Goal: Navigation & Orientation: Find specific page/section

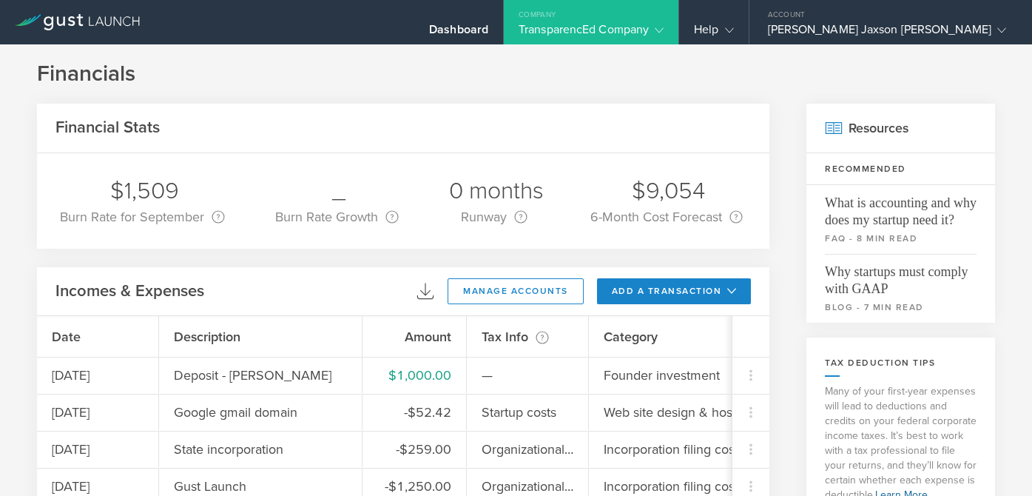
click at [664, 28] on div "TransparencEd Company" at bounding box center [591, 33] width 145 height 22
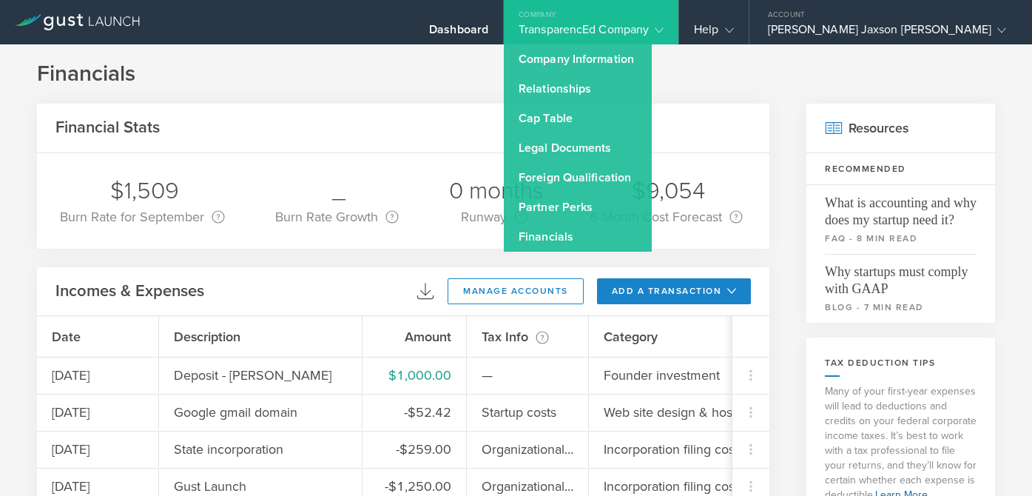
click at [664, 28] on div "TransparencEd Company" at bounding box center [591, 33] width 145 height 22
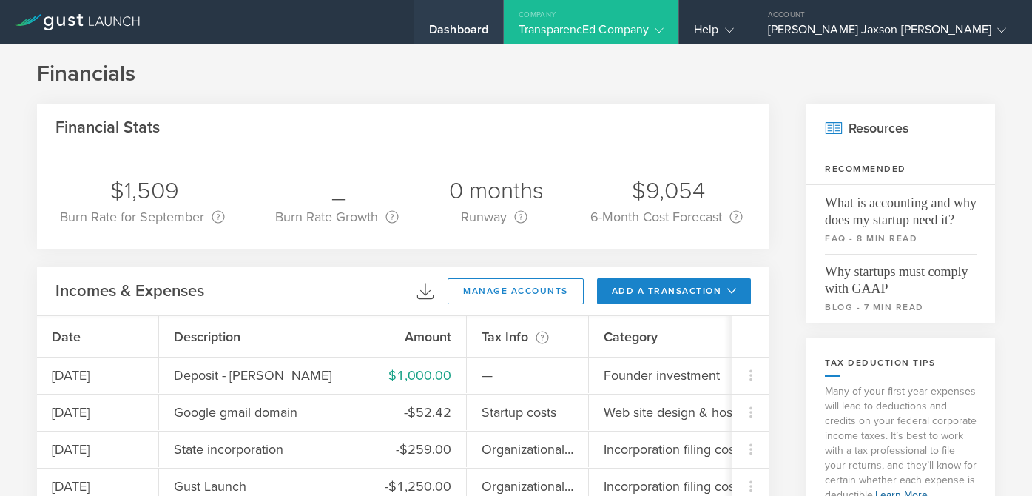
click at [488, 25] on div "Dashboard" at bounding box center [458, 33] width 59 height 22
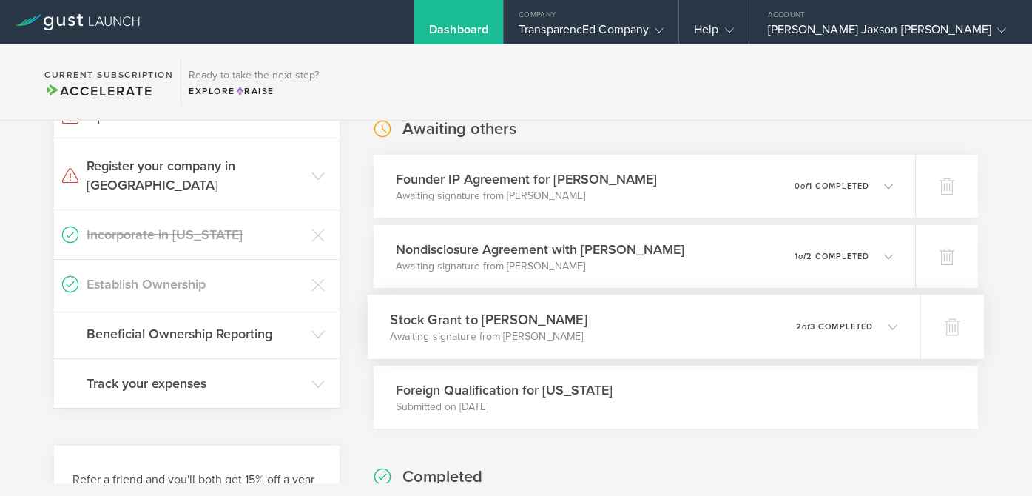
scroll to position [220, 0]
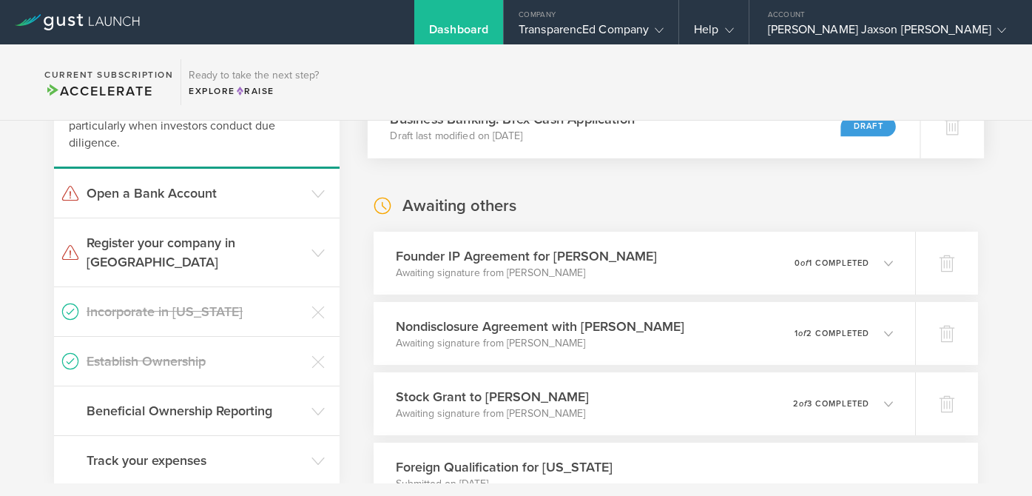
scroll to position [81, 0]
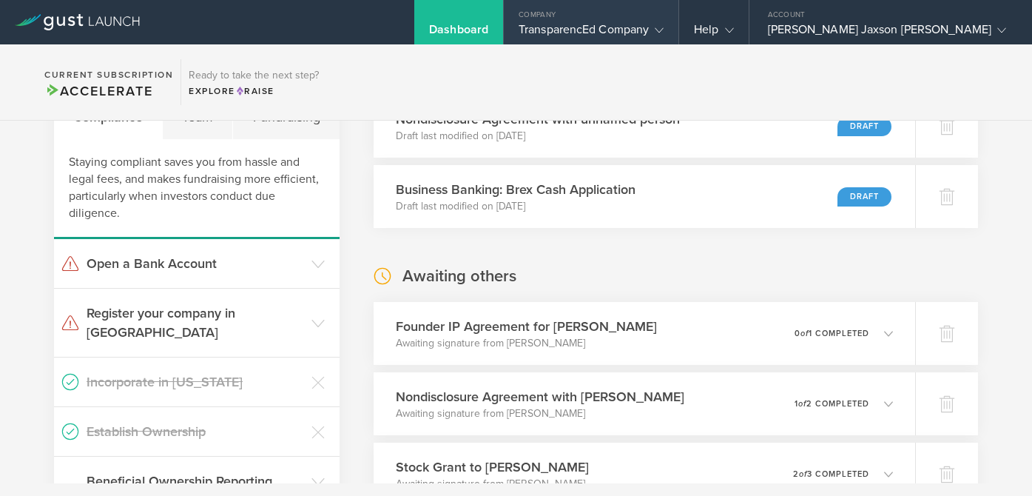
click at [678, 6] on div "Company" at bounding box center [591, 11] width 175 height 22
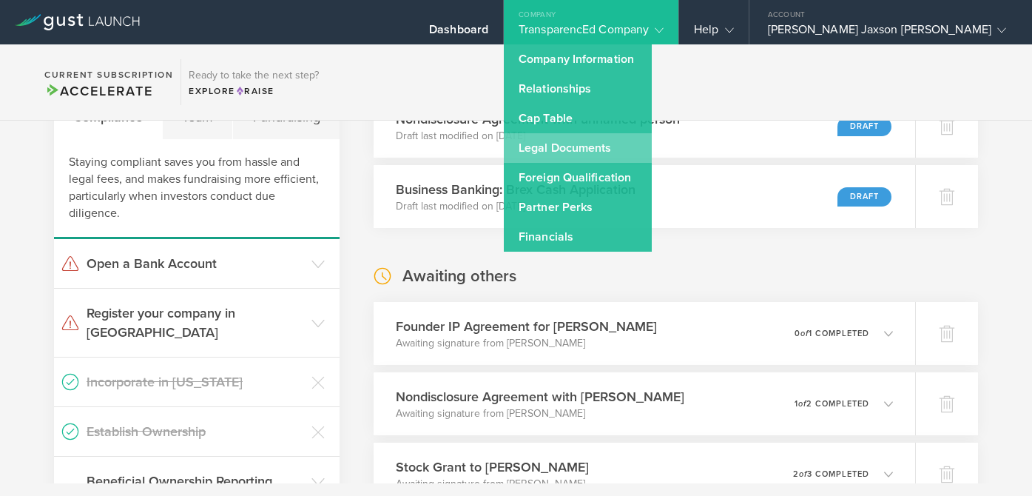
click at [652, 141] on link "Legal Documents" at bounding box center [578, 148] width 148 height 30
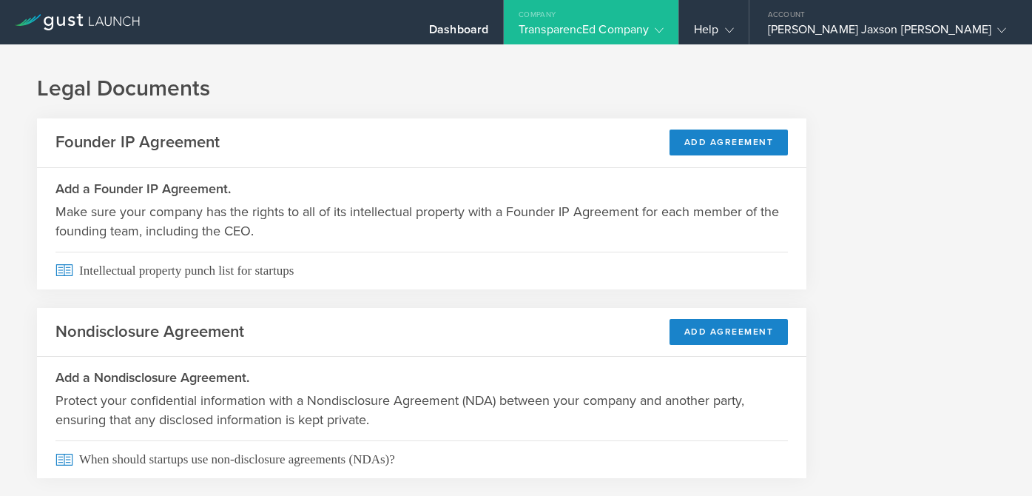
click at [678, 17] on div "Company" at bounding box center [591, 11] width 175 height 22
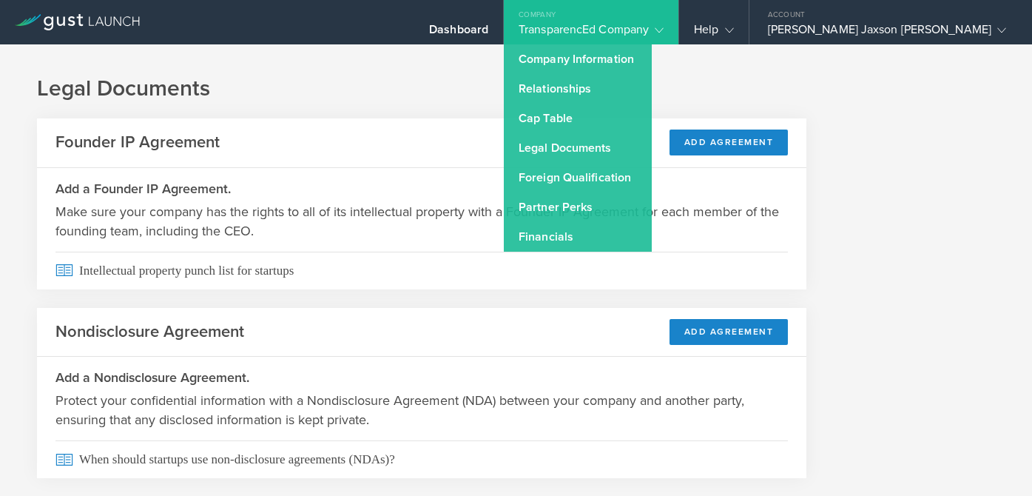
click at [678, 17] on div "Company" at bounding box center [591, 11] width 175 height 22
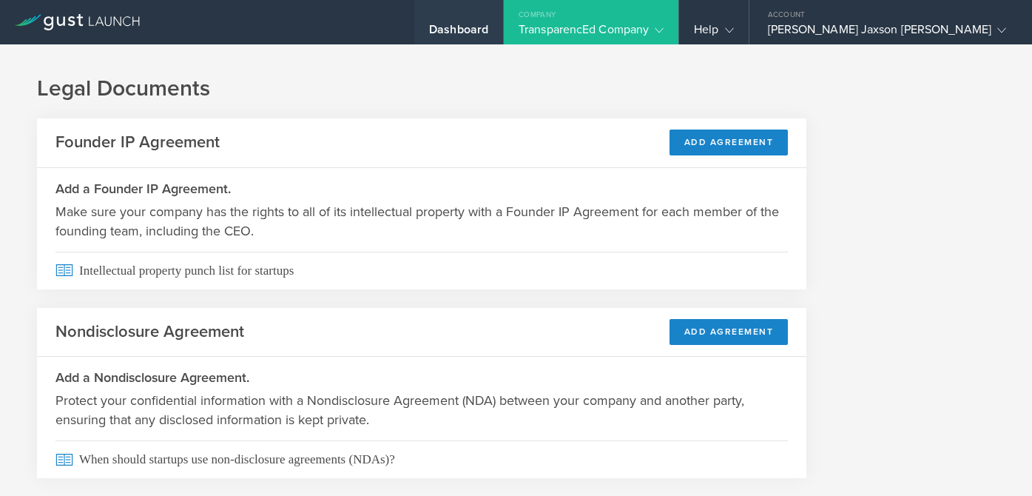
click at [503, 21] on div "Dashboard" at bounding box center [458, 22] width 89 height 44
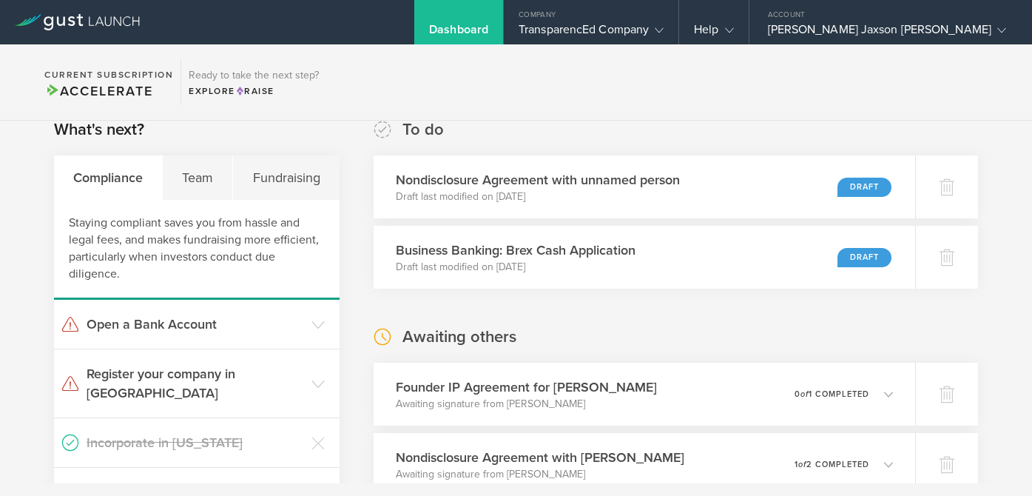
scroll to position [24, 0]
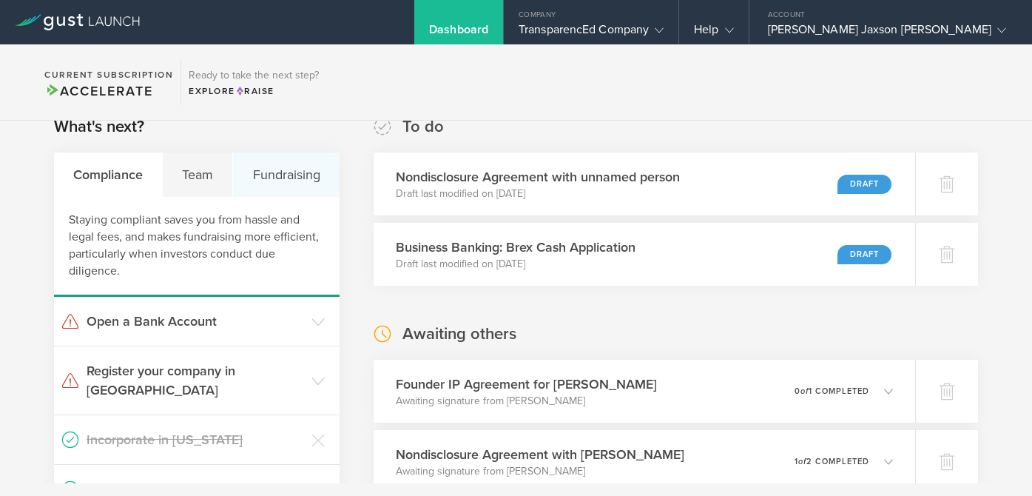
click at [309, 176] on div "Fundraising" at bounding box center [286, 174] width 106 height 44
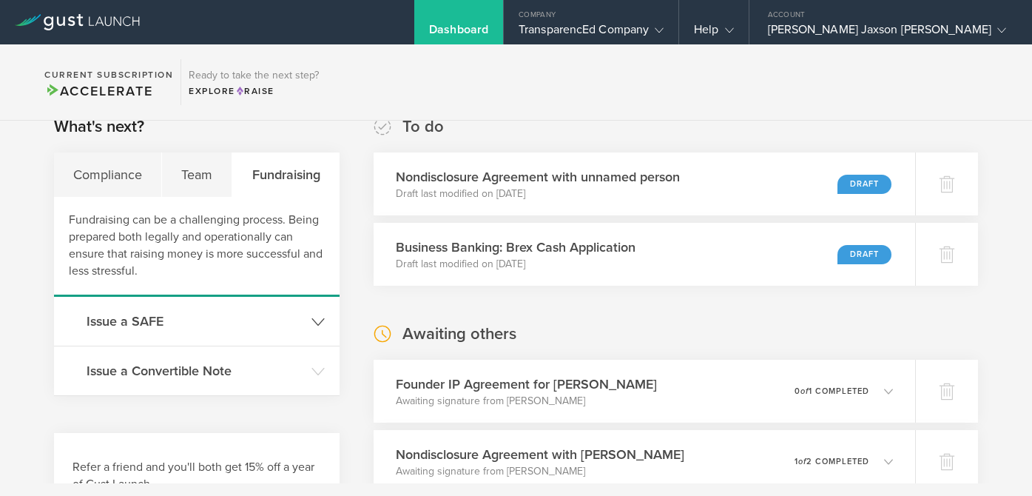
click at [250, 322] on h3 "Issue a SAFE" at bounding box center [196, 320] width 218 height 19
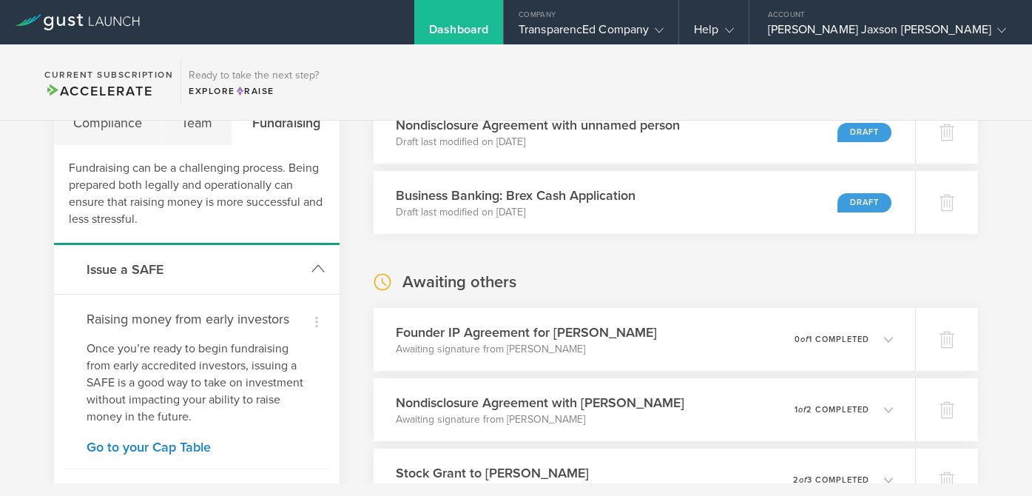
scroll to position [41, 0]
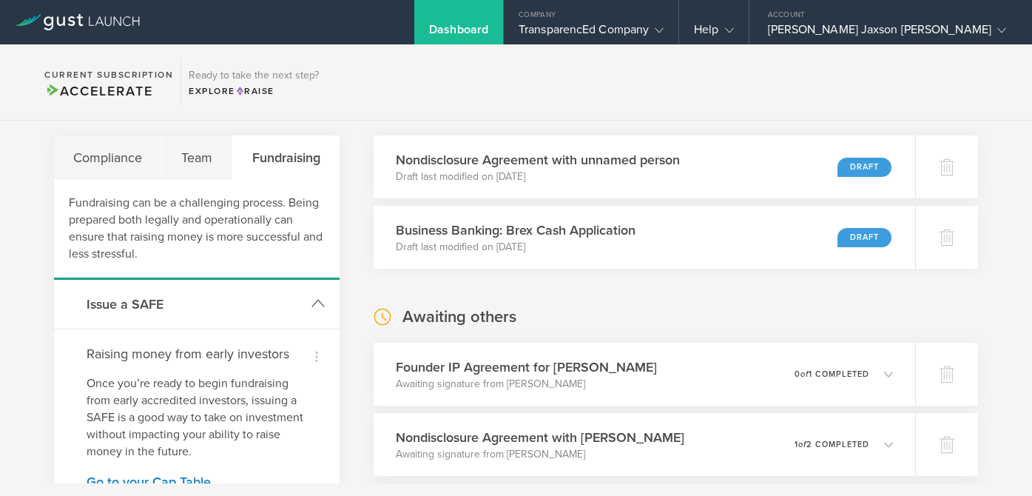
click at [283, 298] on h3 "Issue a SAFE" at bounding box center [196, 303] width 218 height 19
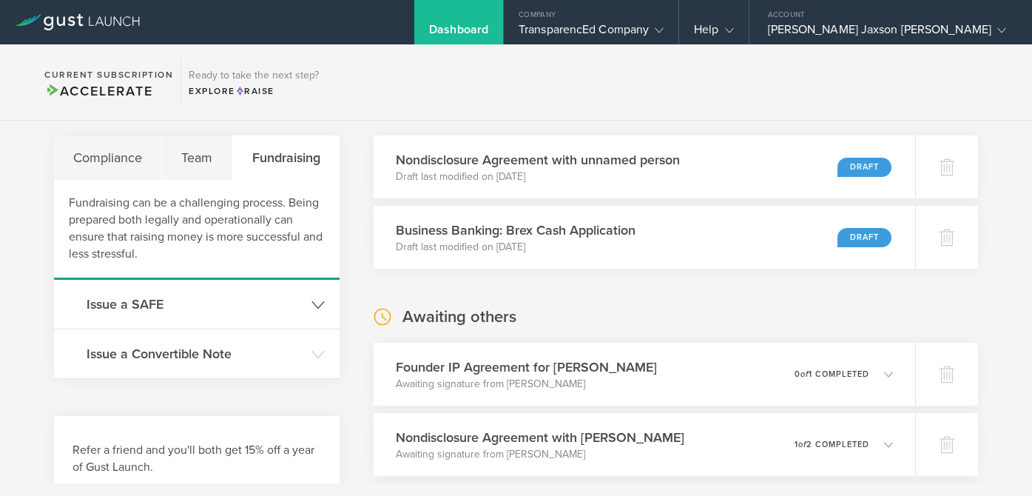
click at [283, 298] on h3 "Issue a SAFE" at bounding box center [196, 303] width 218 height 19
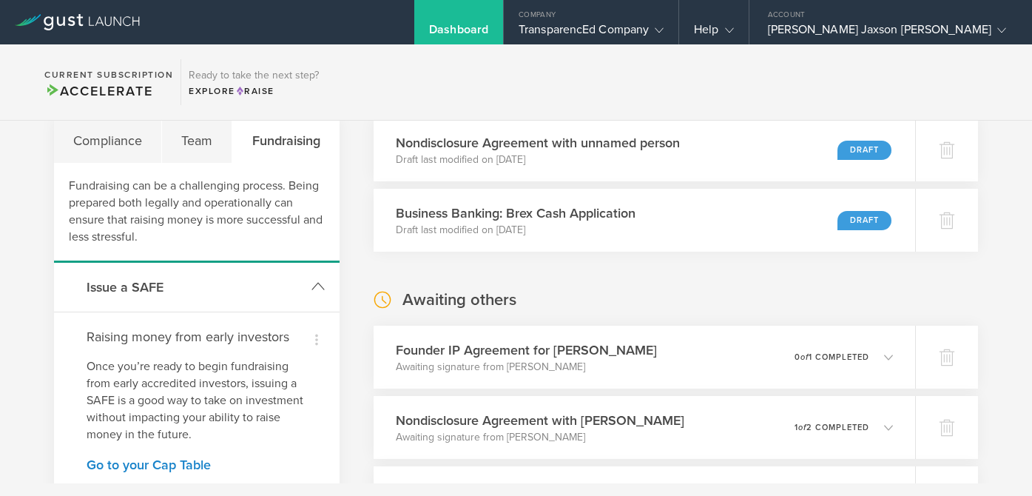
scroll to position [59, 0]
click at [286, 284] on h3 "Issue a SAFE" at bounding box center [196, 285] width 218 height 19
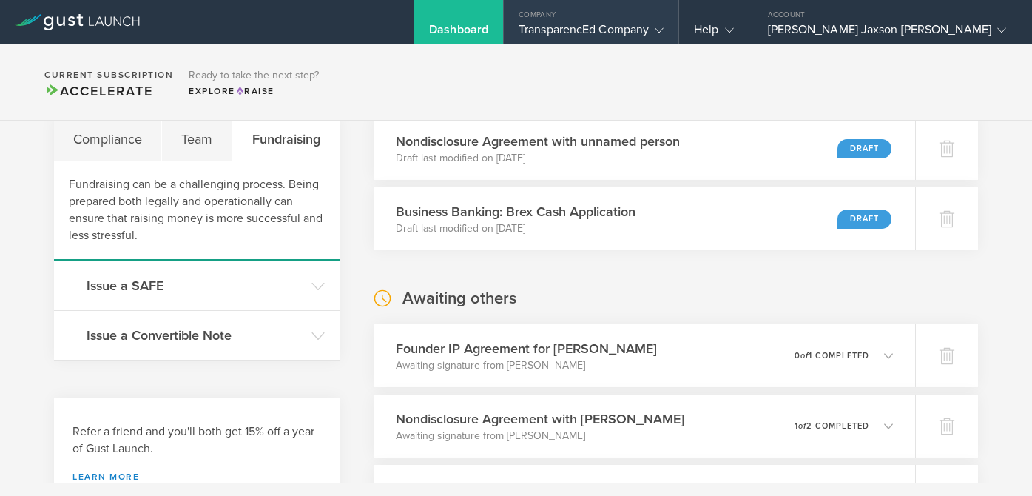
click at [678, 21] on div "Company" at bounding box center [591, 11] width 175 height 22
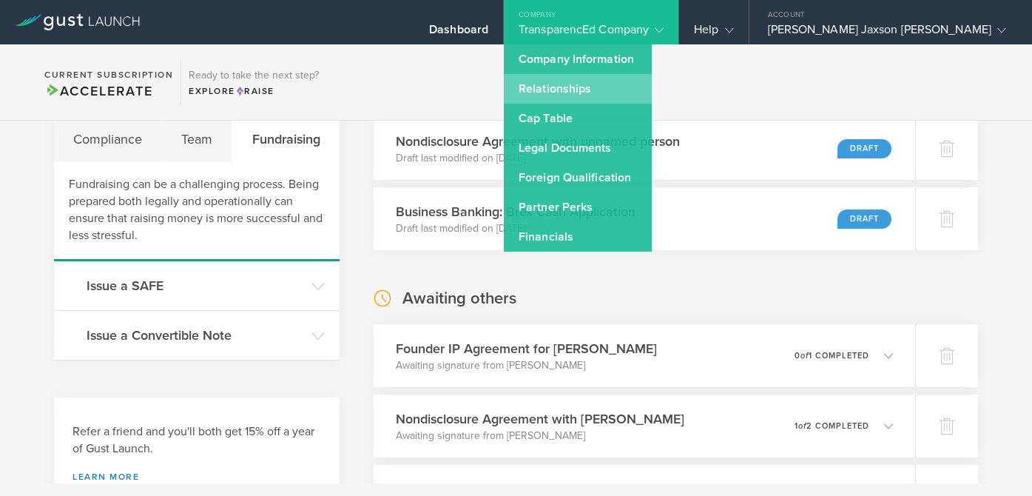
click at [652, 92] on link "Relationships" at bounding box center [578, 89] width 148 height 30
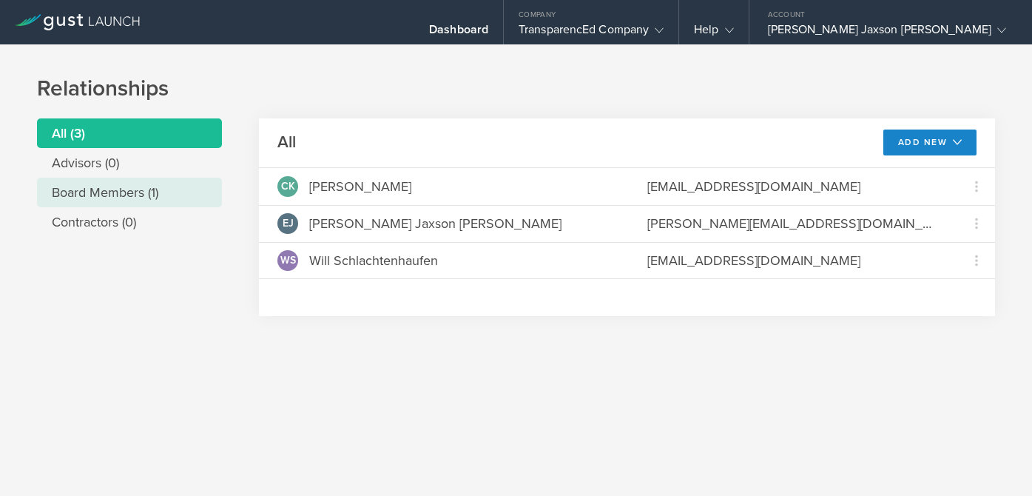
click at [141, 197] on li "Board Members (1)" at bounding box center [129, 193] width 185 height 30
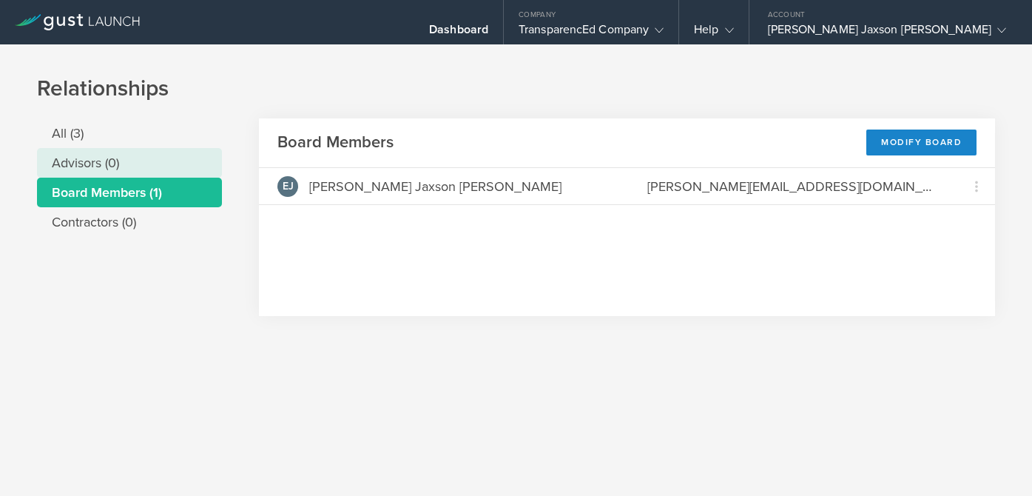
click at [151, 171] on li "Advisors (0)" at bounding box center [129, 163] width 185 height 30
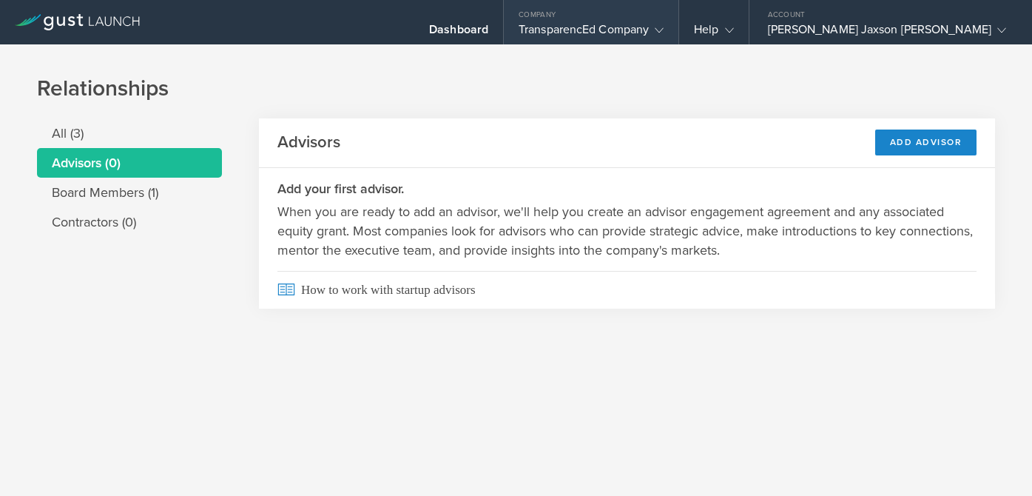
click at [678, 10] on div "Company" at bounding box center [591, 11] width 175 height 22
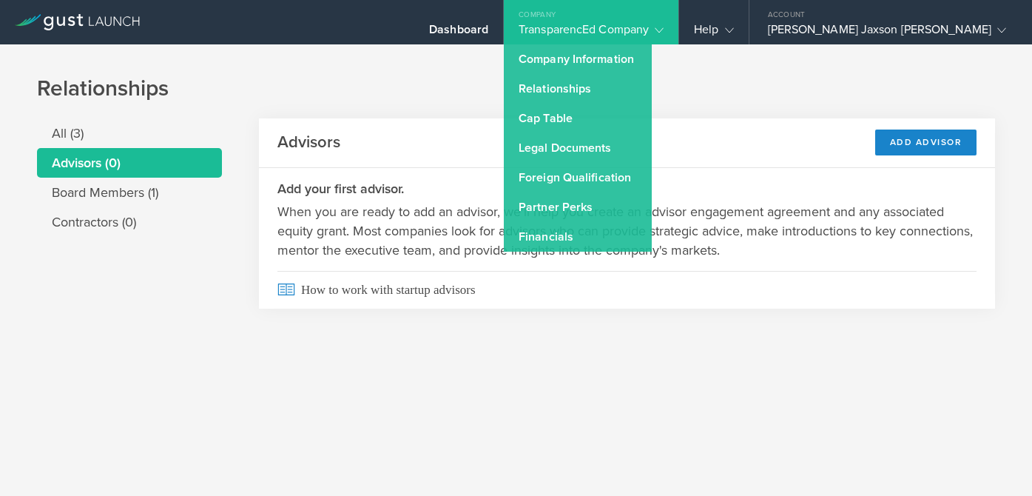
click at [664, 27] on div "TransparencEd Company" at bounding box center [591, 33] width 145 height 22
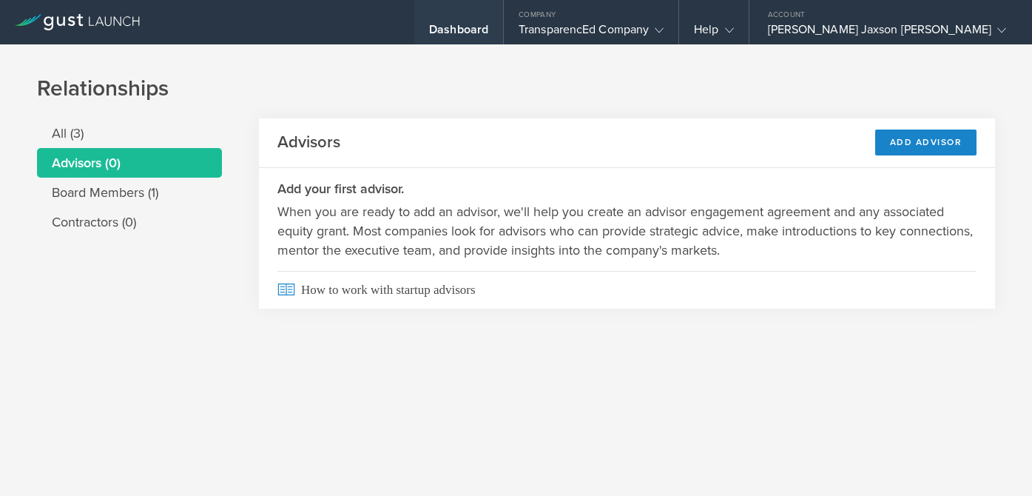
click at [488, 29] on div "Dashboard" at bounding box center [458, 33] width 59 height 22
